Goal: Navigation & Orientation: Understand site structure

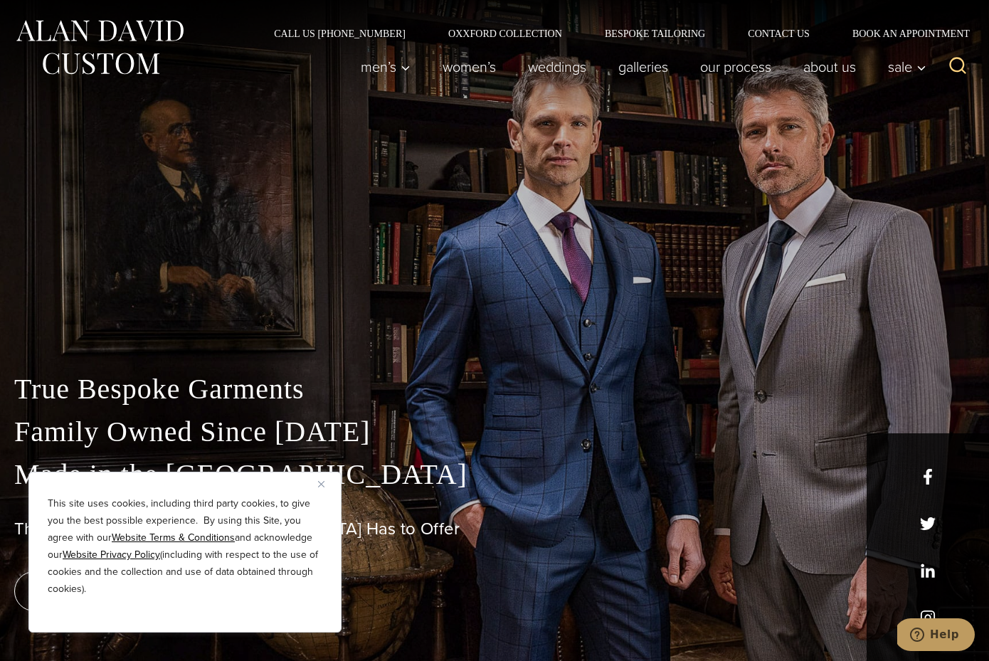
click at [321, 485] on img "Close" at bounding box center [321, 484] width 6 height 6
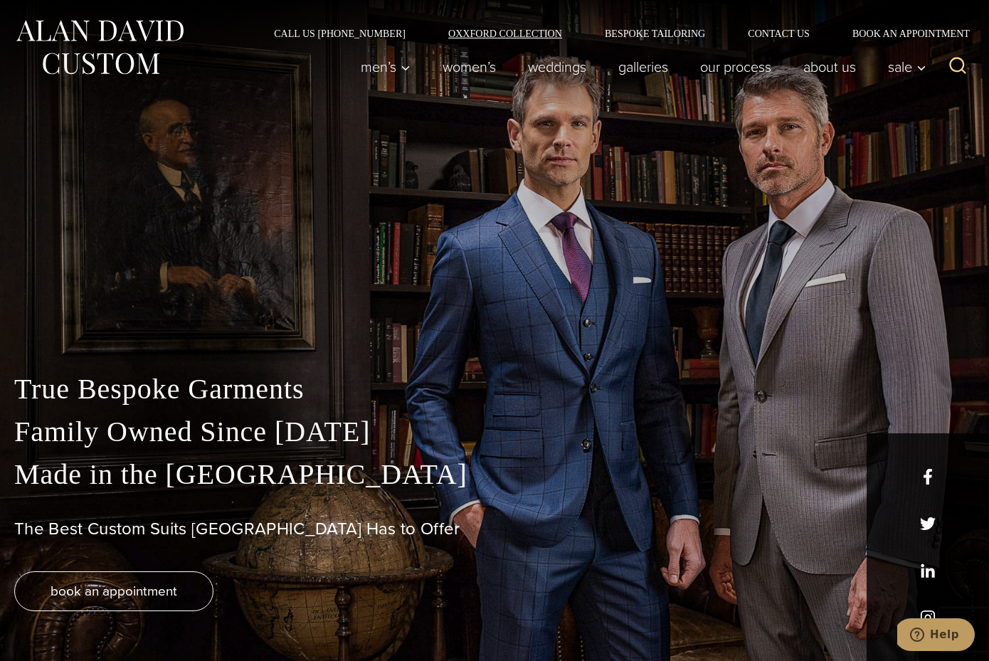
click at [506, 32] on link "Oxxford Collection" at bounding box center [505, 33] width 157 height 10
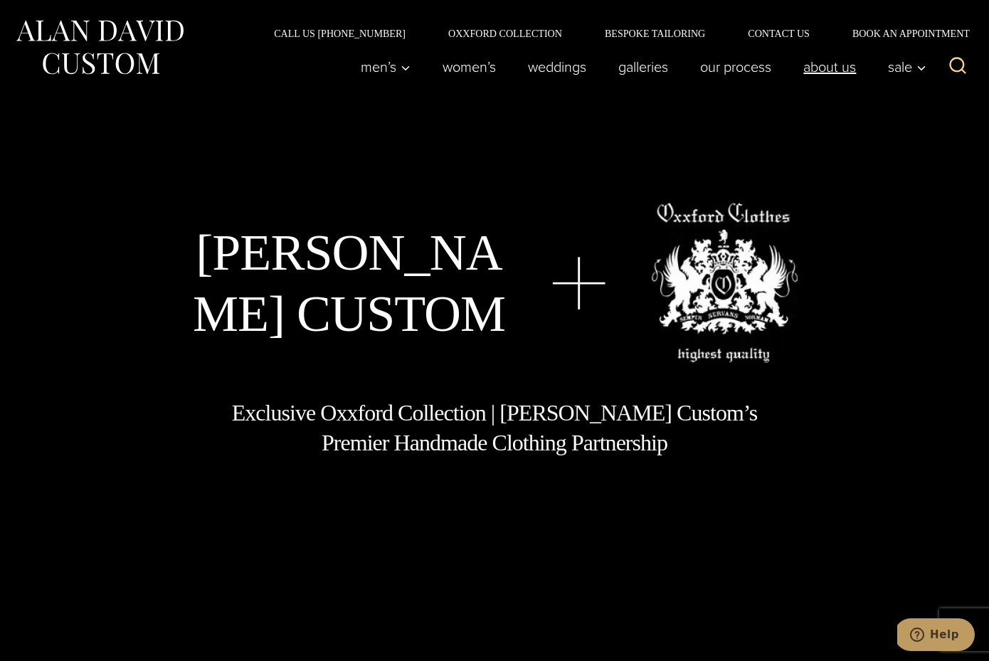
click at [797, 68] on link "About Us" at bounding box center [830, 67] width 85 height 28
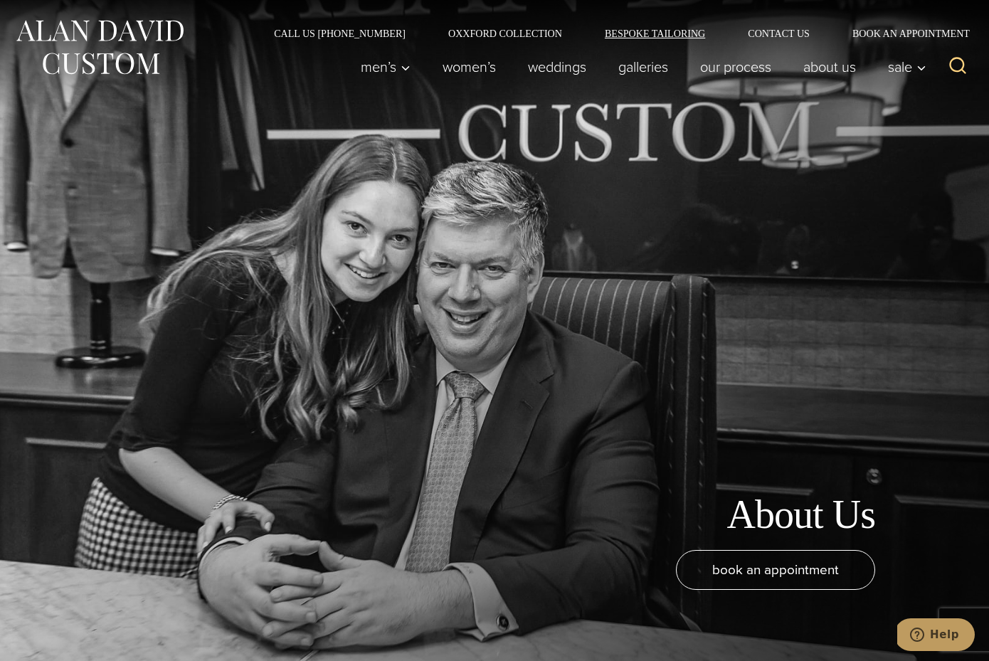
click at [644, 32] on link "Bespoke Tailoring" at bounding box center [655, 33] width 143 height 10
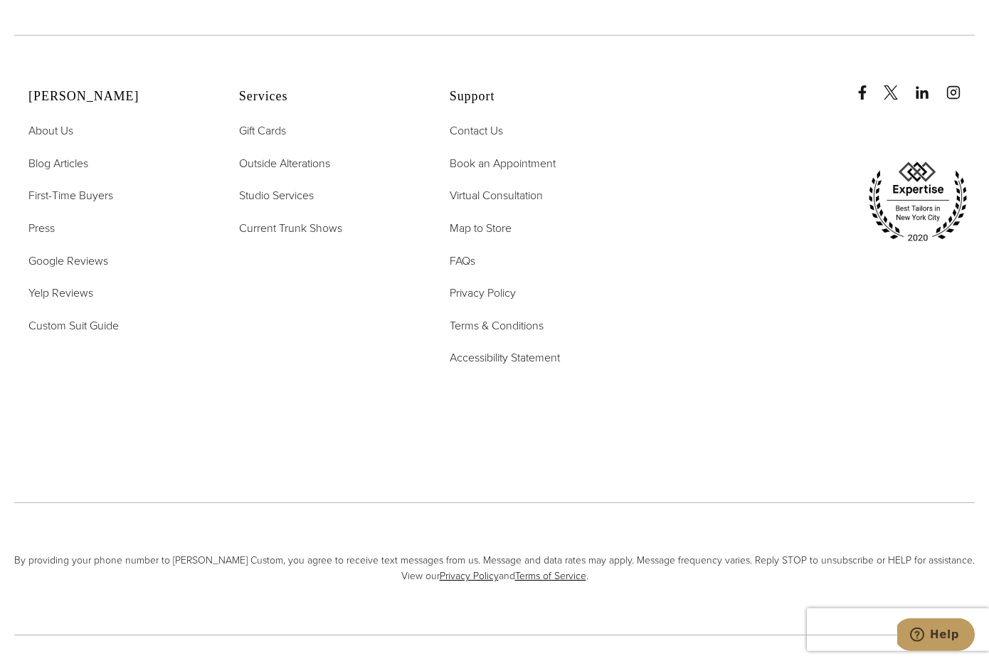
scroll to position [6275, 0]
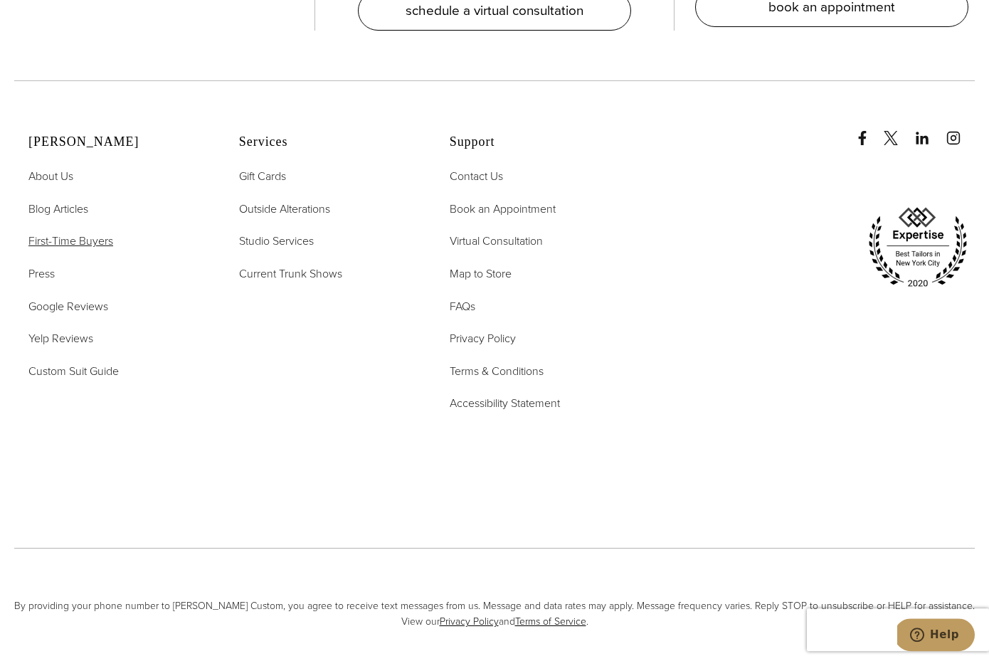
click at [85, 249] on span "First-Time Buyers" at bounding box center [70, 241] width 85 height 16
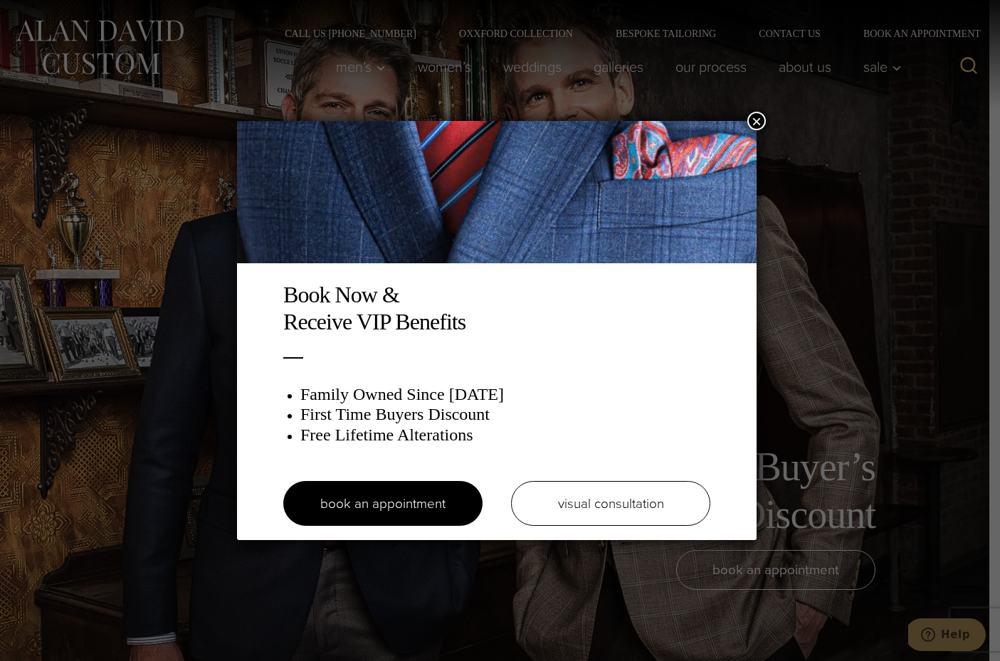
click at [761, 120] on button "×" at bounding box center [756, 121] width 19 height 19
